Goal: Find specific page/section: Find specific page/section

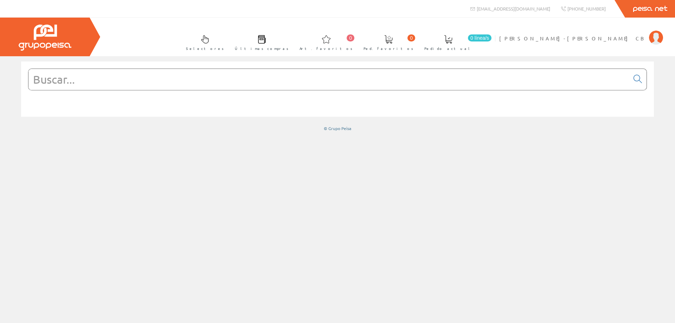
click at [61, 81] on input "text" at bounding box center [328, 79] width 601 height 21
paste input "KBA25ED4202W"
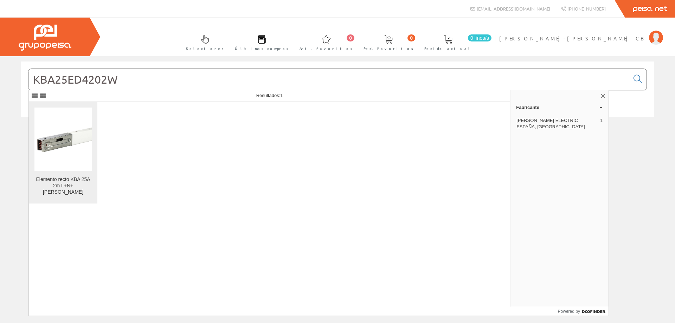
type input "KBA25ED4202W"
click at [73, 146] on img at bounding box center [62, 138] width 57 height 57
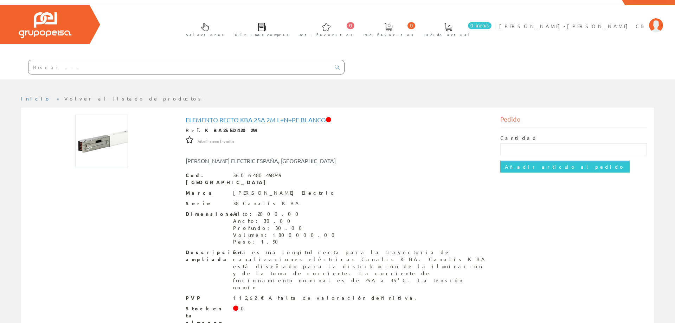
scroll to position [21, 0]
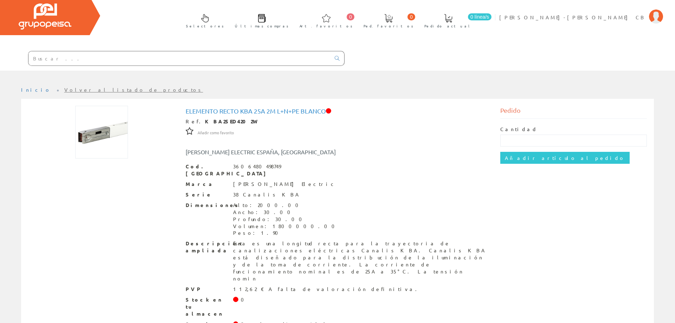
click at [81, 62] on input "text" at bounding box center [179, 58] width 302 height 14
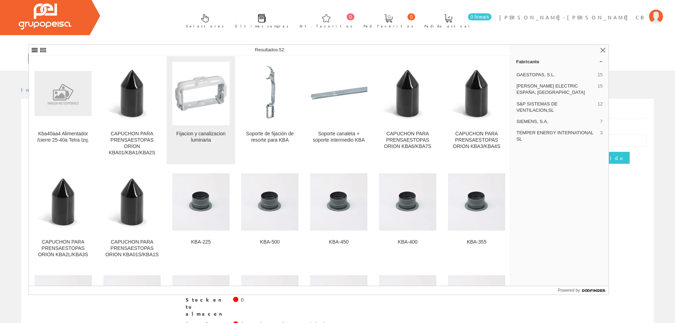
type input "kba40z"
click at [196, 88] on img at bounding box center [200, 93] width 57 height 57
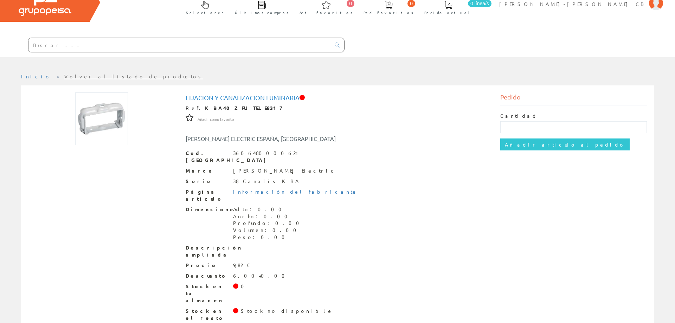
scroll to position [35, 0]
click at [49, 45] on input "text" at bounding box center [179, 44] width 302 height 14
paste input "KBA25ED4202W"
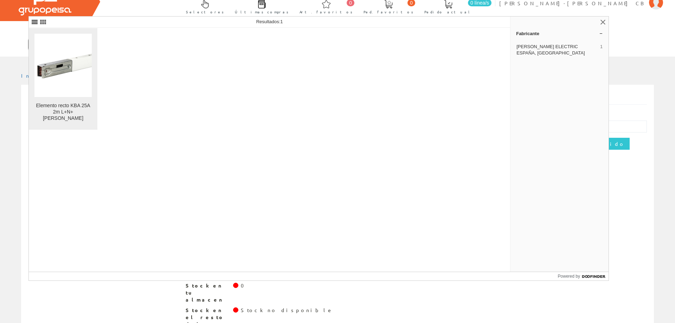
type input "KBA25ED4202W"
click at [66, 63] on img at bounding box center [62, 65] width 57 height 57
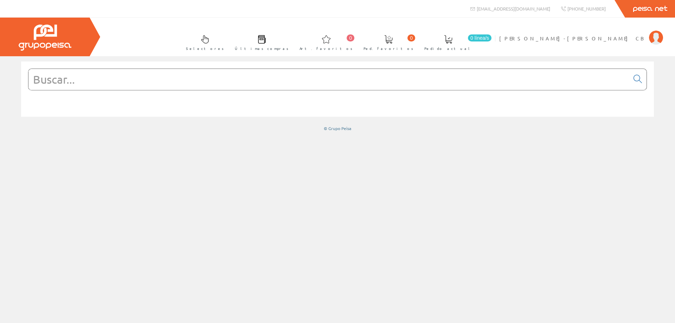
click at [45, 78] on input "text" at bounding box center [328, 79] width 601 height 21
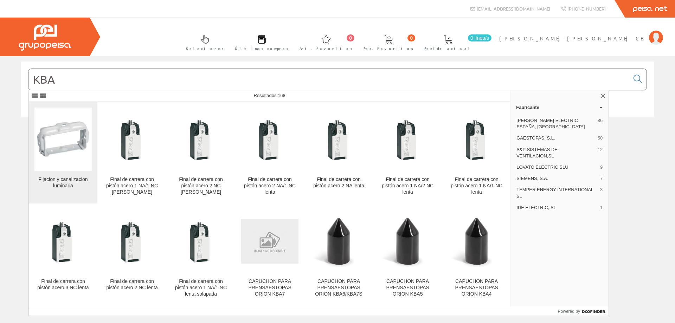
type input "KBA"
click at [60, 121] on img at bounding box center [62, 138] width 57 height 57
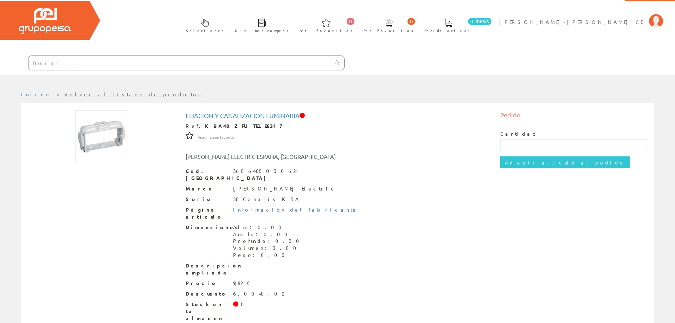
scroll to position [35, 0]
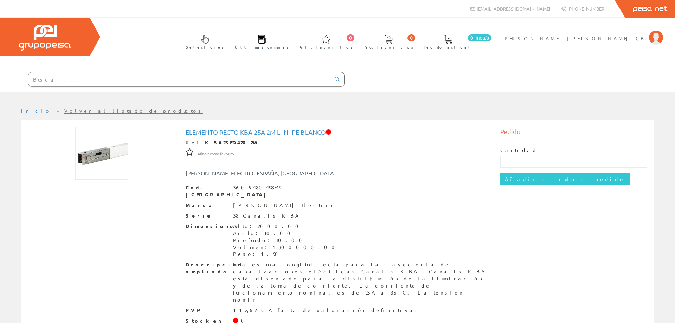
scroll to position [21, 0]
